Goal: Task Accomplishment & Management: Complete application form

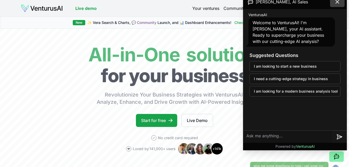
click at [337, 3] on button at bounding box center [337, 2] width 15 height 10
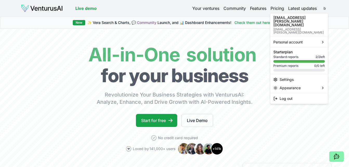
click at [323, 8] on html "We value your privacy We use cookies to enhance your browsing experience, serve…" at bounding box center [174, 83] width 349 height 167
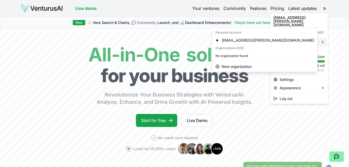
click at [172, 70] on html "We value your privacy We use cookies to enhance your browsing experience, serve…" at bounding box center [174, 83] width 349 height 167
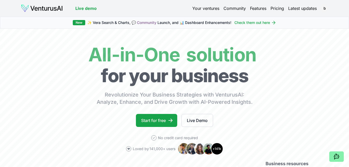
click at [206, 8] on link "Your ventures" at bounding box center [205, 8] width 27 height 6
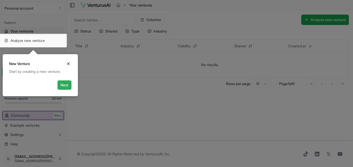
click at [65, 86] on button "Next" at bounding box center [64, 84] width 14 height 9
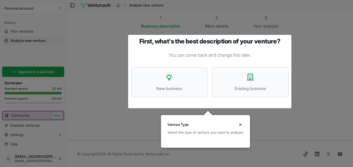
click at [124, 116] on div at bounding box center [176, 83] width 353 height 167
